Goal: Find specific page/section: Find specific page/section

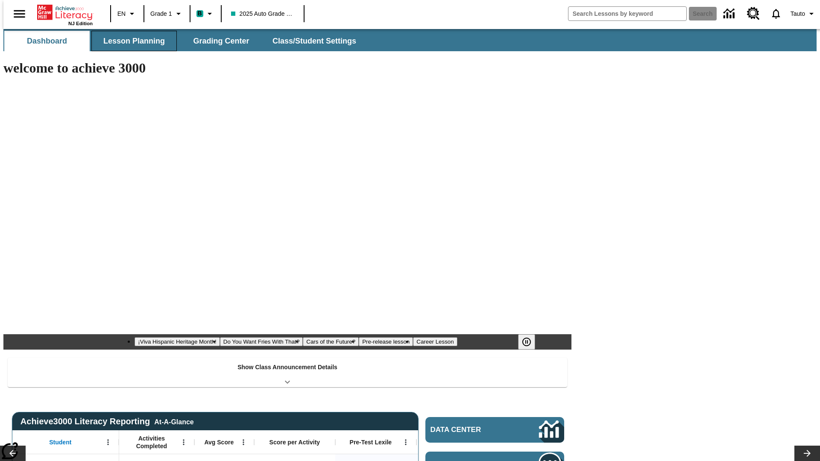
click at [131, 41] on span "Lesson Planning" at bounding box center [133, 41] width 61 height 10
